Goal: Book appointment/travel/reservation

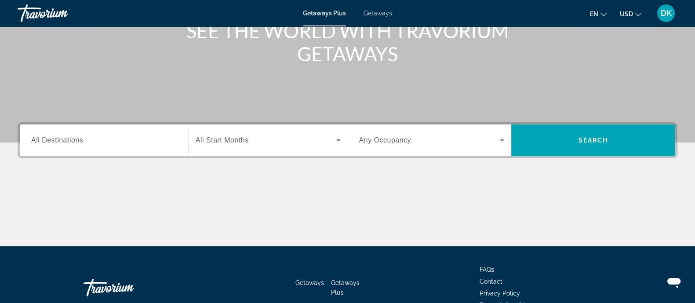
scroll to position [137, 0]
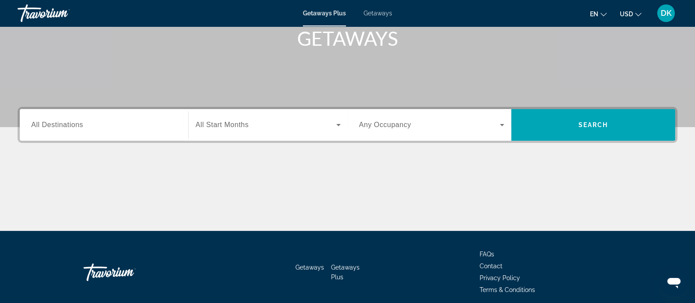
click at [49, 113] on div "Search widget" at bounding box center [104, 125] width 146 height 25
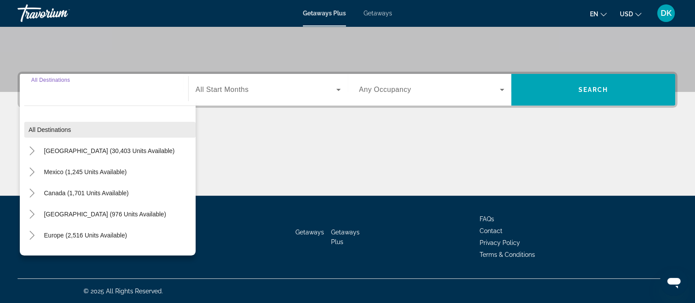
click at [76, 122] on span "Search widget" at bounding box center [109, 129] width 171 height 21
type input "**********"
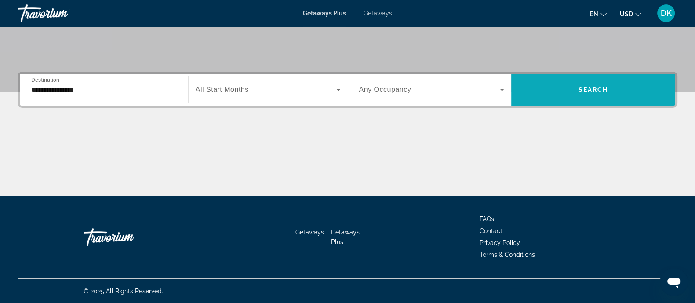
click at [562, 85] on span "Search widget" at bounding box center [593, 89] width 164 height 21
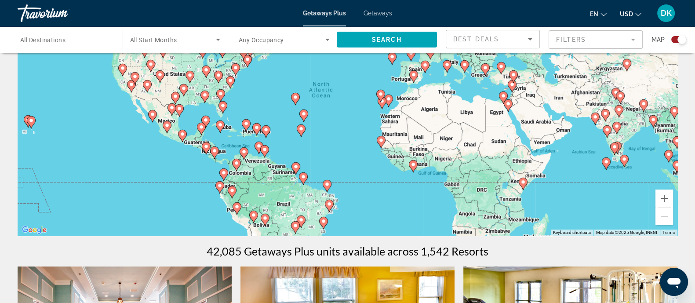
scroll to position [90, 0]
click at [664, 201] on button "Zoom in" at bounding box center [665, 199] width 18 height 18
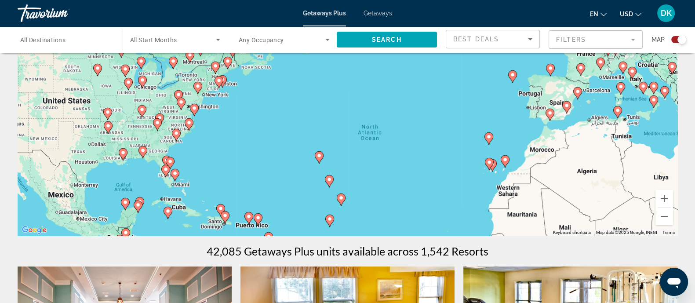
drag, startPoint x: 342, startPoint y: 120, endPoint x: 478, endPoint y: 223, distance: 171.3
click at [478, 223] on div "To activate drag with keyboard, press Alt + Enter. Once in keyboard drag state,…" at bounding box center [348, 104] width 660 height 264
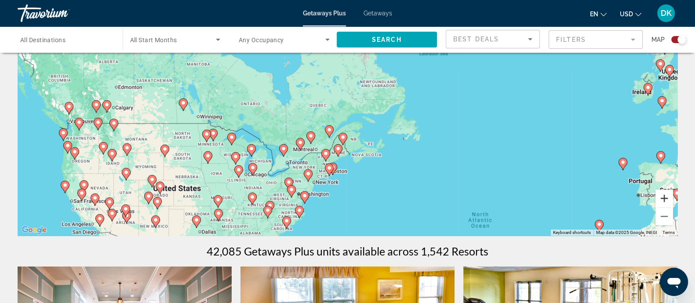
click at [664, 201] on button "Zoom in" at bounding box center [665, 199] width 18 height 18
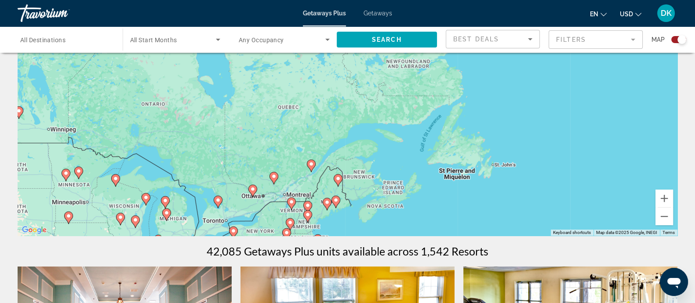
drag, startPoint x: 492, startPoint y: 170, endPoint x: 510, endPoint y: 100, distance: 72.2
click at [510, 100] on div "To activate drag with keyboard, press Alt + Enter. Once in keyboard drag state,…" at bounding box center [348, 104] width 660 height 264
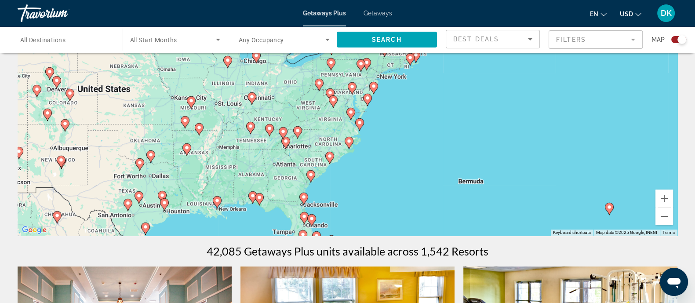
drag, startPoint x: 491, startPoint y: 115, endPoint x: 525, endPoint y: 168, distance: 62.6
click at [525, 168] on div "To activate drag with keyboard, press Alt + Enter. Once in keyboard drag state,…" at bounding box center [348, 104] width 660 height 264
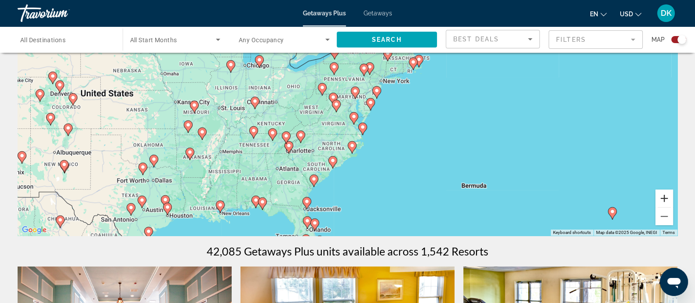
click at [666, 201] on button "Zoom in" at bounding box center [665, 199] width 18 height 18
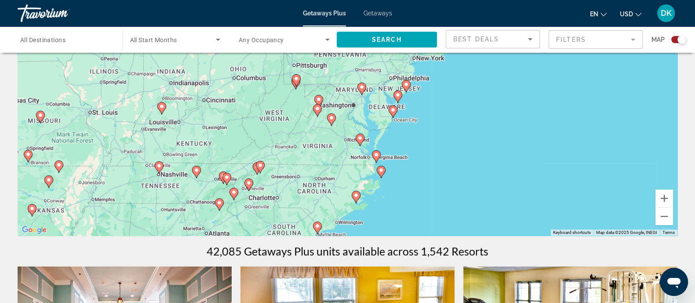
drag, startPoint x: 478, startPoint y: 193, endPoint x: 503, endPoint y: 86, distance: 109.7
click at [503, 86] on div "To activate drag with keyboard, press Alt + Enter. Once in keyboard drag state,…" at bounding box center [348, 104] width 660 height 264
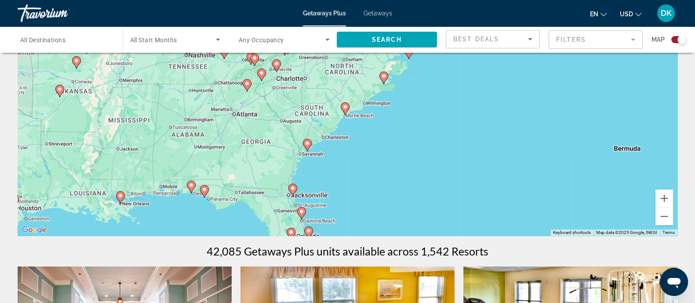
drag, startPoint x: 402, startPoint y: 185, endPoint x: 408, endPoint y: 131, distance: 54.4
click at [408, 131] on div "To activate drag with keyboard, press Alt + Enter. Once in keyboard drag state,…" at bounding box center [348, 104] width 660 height 264
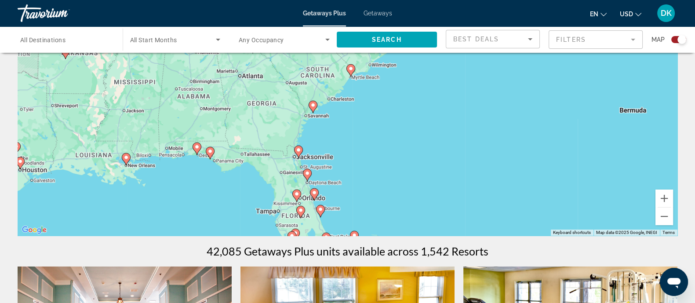
click at [206, 152] on gmp-advanced-marker "Main content" at bounding box center [210, 152] width 9 height 13
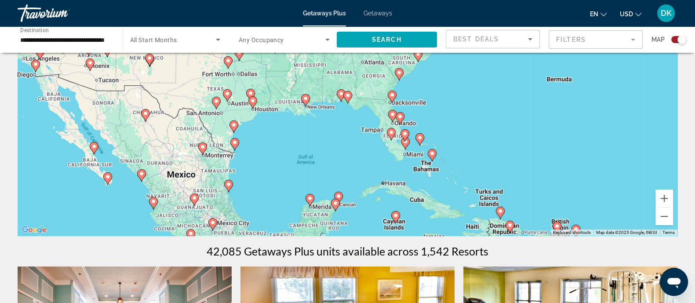
click at [343, 97] on gmp-advanced-marker "Main content" at bounding box center [347, 97] width 9 height 13
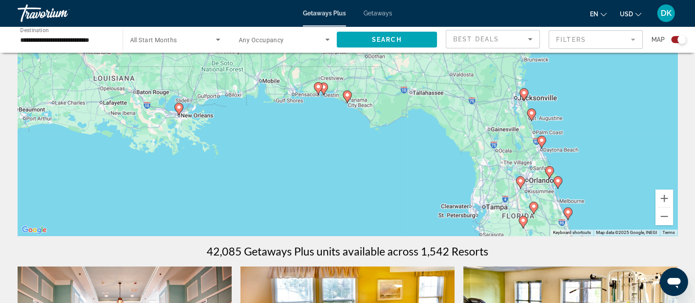
click at [348, 95] on image "Main content" at bounding box center [347, 94] width 5 height 5
type input "**********"
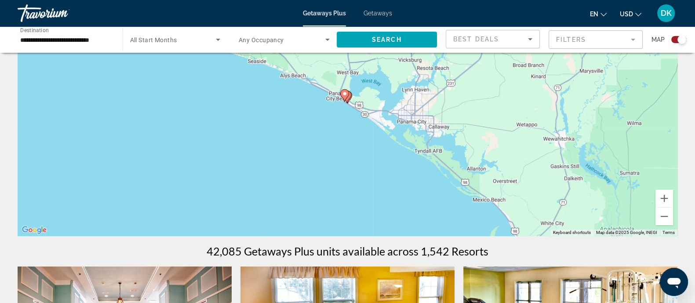
click at [348, 95] on icon "Main content" at bounding box center [344, 95] width 8 height 11
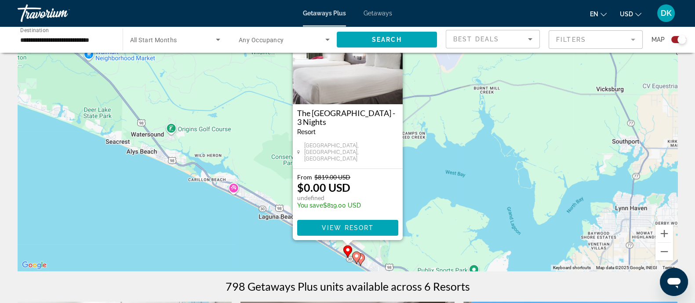
scroll to position [58, 0]
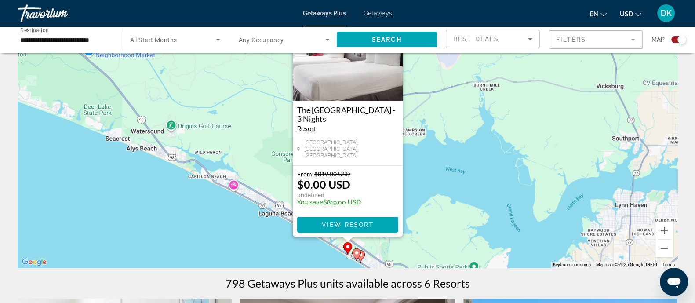
click at [356, 256] on icon "Main content" at bounding box center [356, 254] width 8 height 11
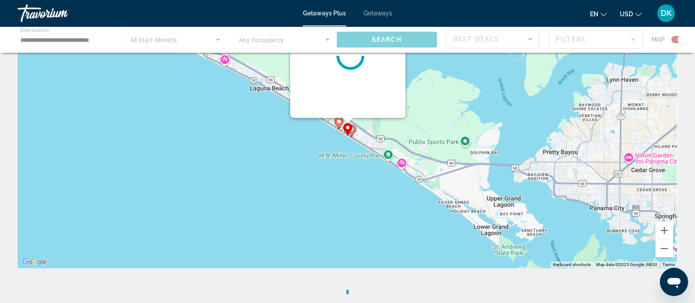
scroll to position [0, 0]
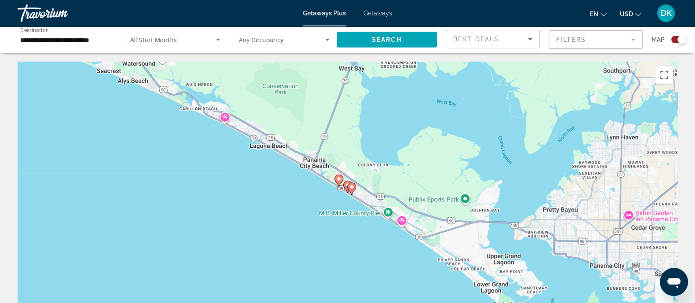
click at [350, 191] on icon "Main content" at bounding box center [351, 188] width 8 height 11
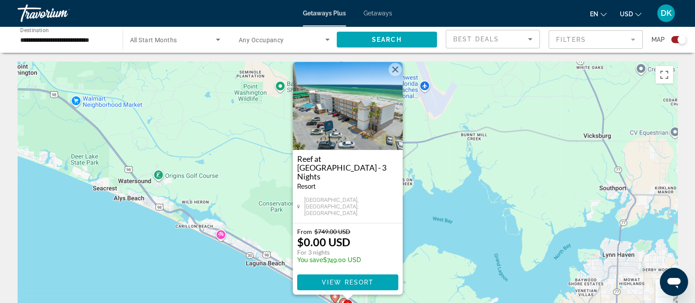
click at [394, 76] on button "Close" at bounding box center [395, 69] width 13 height 13
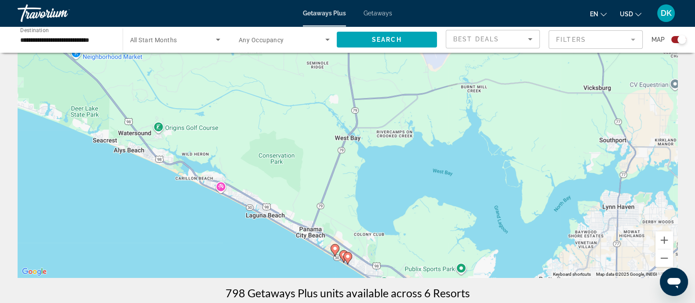
scroll to position [47, 0]
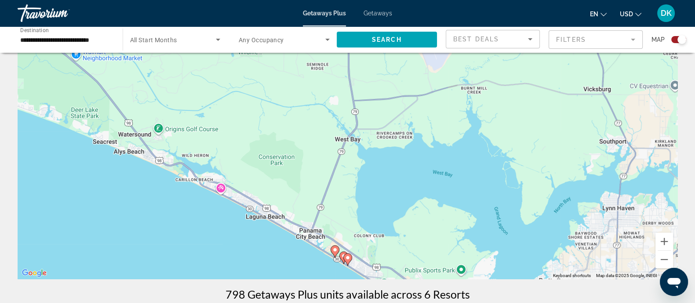
click at [341, 252] on gmp-advanced-marker "Main content" at bounding box center [343, 257] width 9 height 13
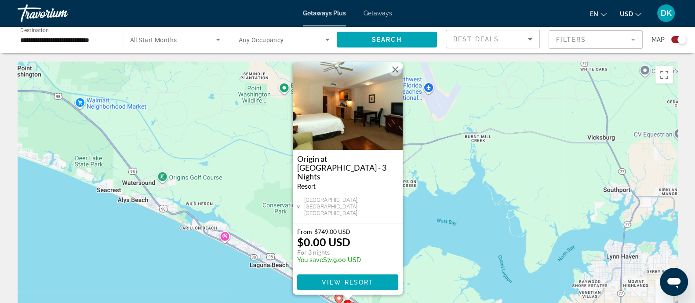
scroll to position [29, 0]
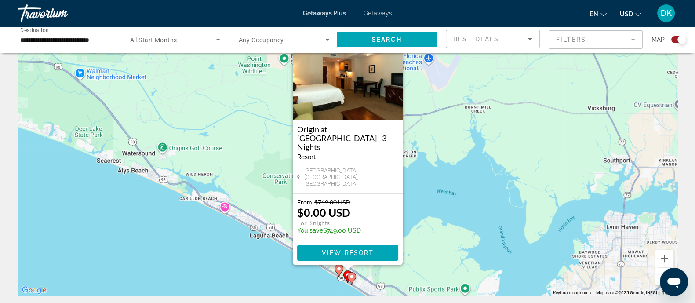
click at [351, 281] on icon "Main content" at bounding box center [351, 278] width 8 height 11
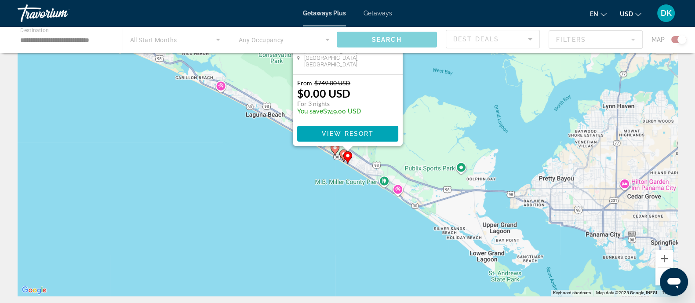
scroll to position [0, 0]
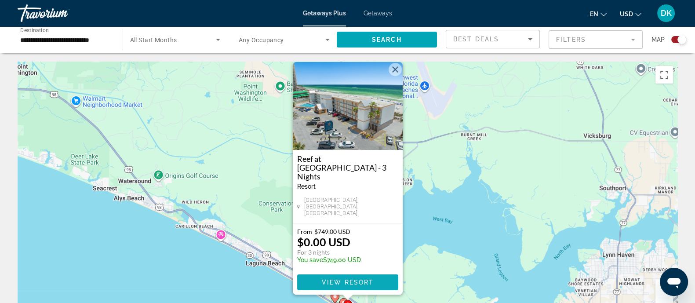
click at [341, 283] on span "View Resort" at bounding box center [347, 282] width 52 height 7
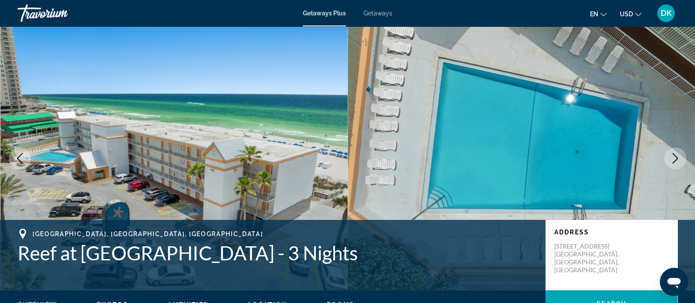
scroll to position [173, 0]
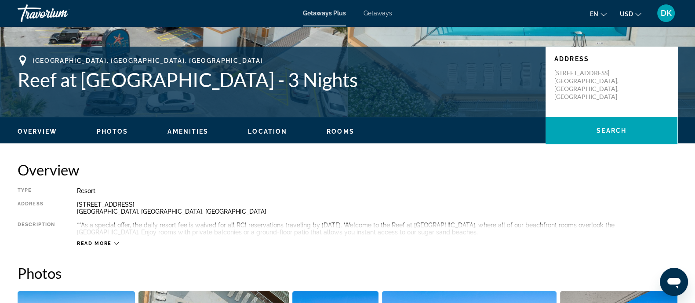
click at [123, 203] on div "[STREET_ADDRESS]" at bounding box center [377, 208] width 601 height 14
click at [165, 212] on div "[STREET_ADDRESS]" at bounding box center [377, 208] width 601 height 14
drag, startPoint x: 159, startPoint y: 208, endPoint x: 74, endPoint y: 196, distance: 85.3
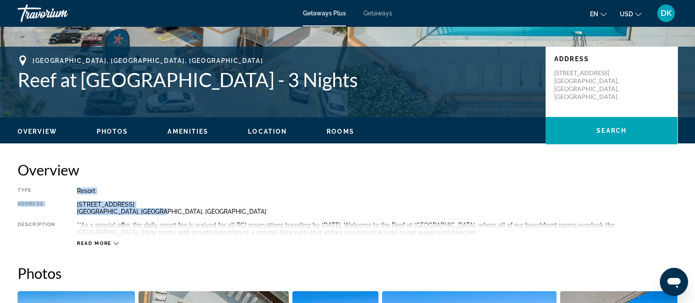
click at [74, 196] on div "Type Resort All-Inclusive No All-Inclusive Address [STREET_ADDRESS] Description…" at bounding box center [348, 216] width 660 height 59
click at [90, 201] on div "[STREET_ADDRESS]" at bounding box center [377, 208] width 601 height 14
click at [159, 207] on div "[STREET_ADDRESS]" at bounding box center [377, 208] width 601 height 14
drag, startPoint x: 163, startPoint y: 209, endPoint x: 73, endPoint y: 206, distance: 89.3
click at [73, 206] on div "Type Resort All-Inclusive No All-Inclusive Address [STREET_ADDRESS] Description…" at bounding box center [348, 216] width 660 height 59
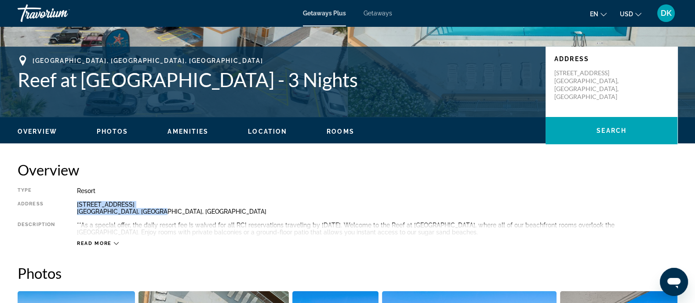
copy div "[STREET_ADDRESS]"
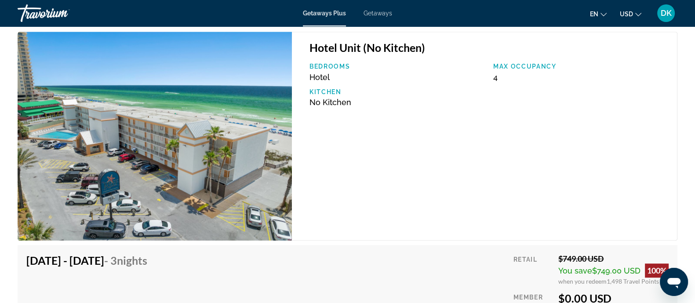
scroll to position [1298, 0]
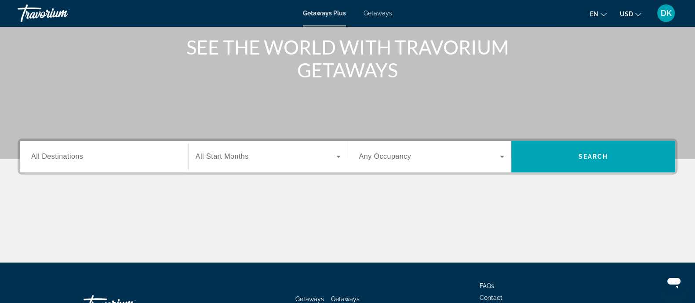
scroll to position [105, 0]
